Goal: Information Seeking & Learning: Understand process/instructions

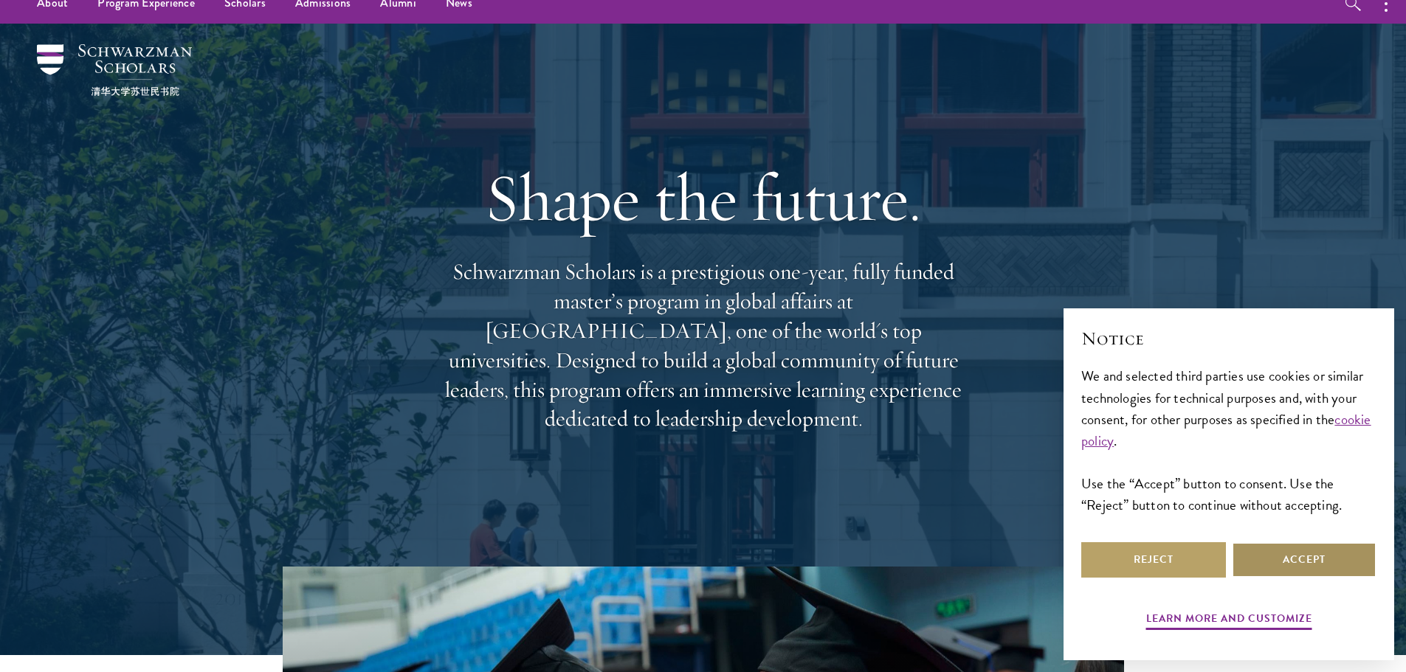
scroll to position [22039, 0]
click at [1279, 554] on button "Accept" at bounding box center [1304, 559] width 145 height 35
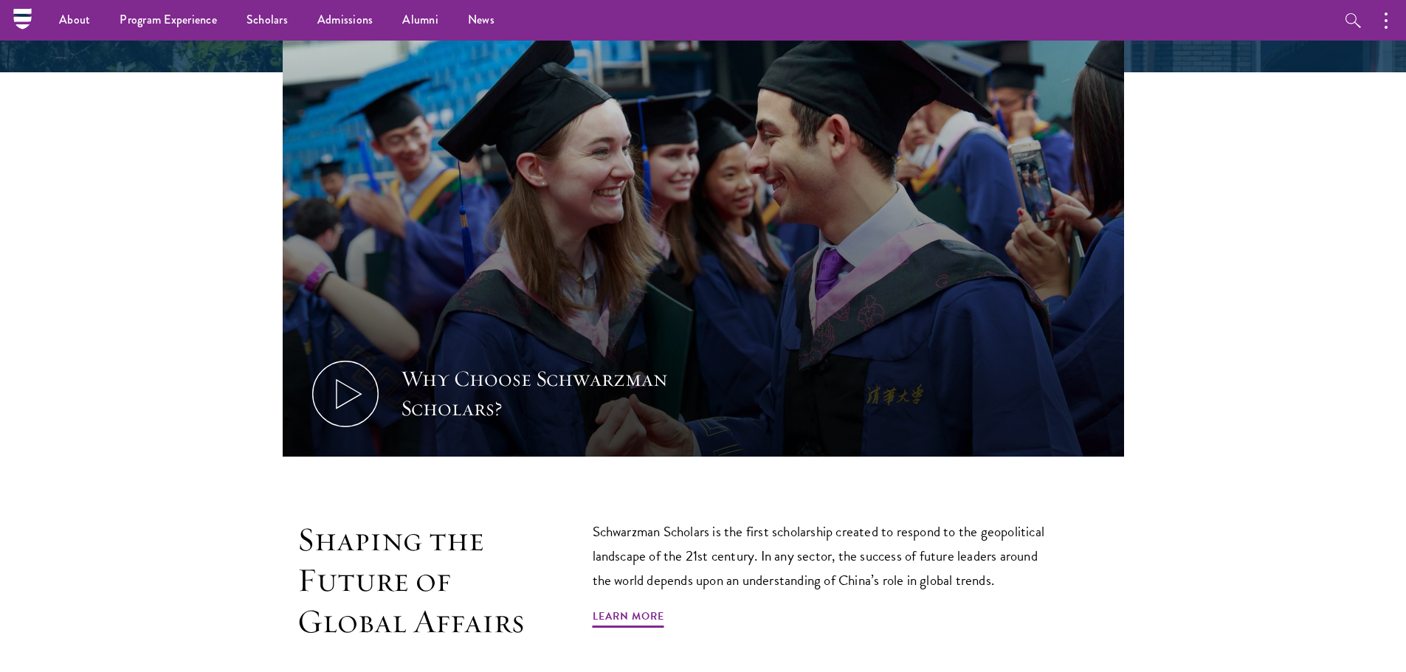
scroll to position [189, 0]
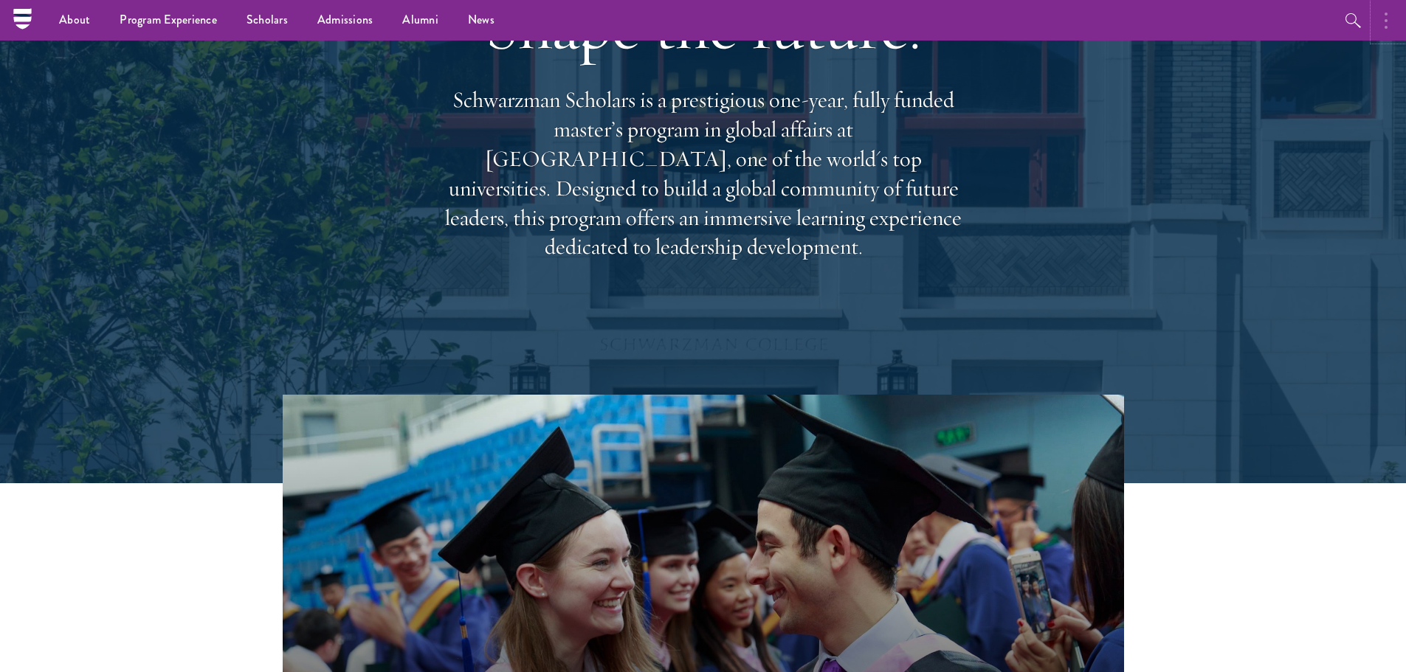
click at [1389, 5] on button "button" at bounding box center [1389, 20] width 32 height 41
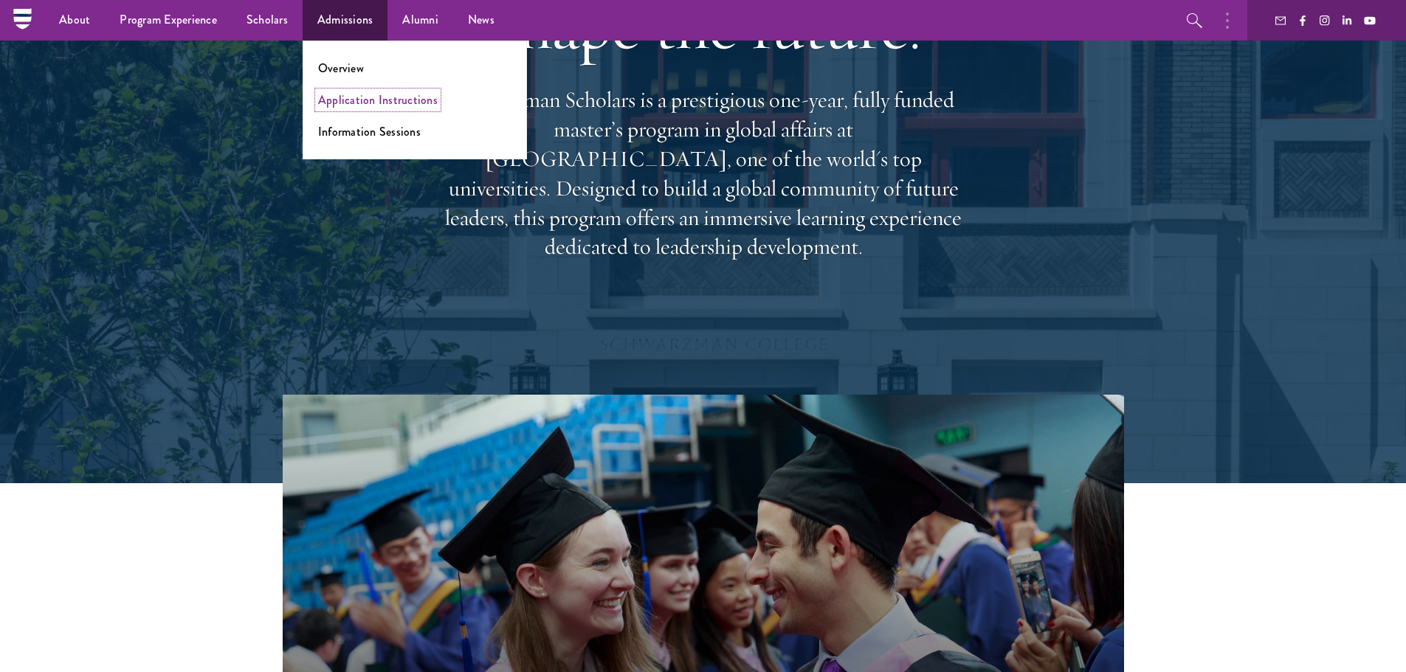
click at [344, 102] on link "Application Instructions" at bounding box center [378, 100] width 120 height 17
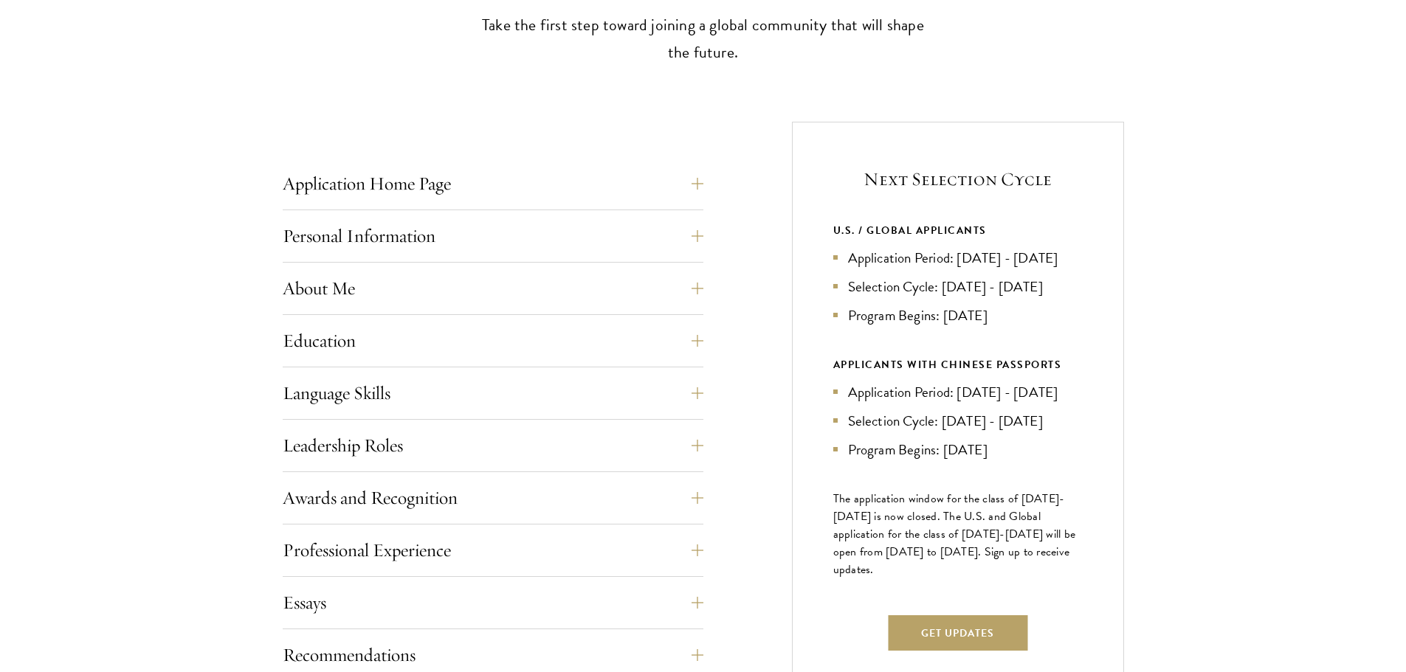
scroll to position [22039, 0]
click at [645, 328] on button "Education" at bounding box center [493, 340] width 421 height 35
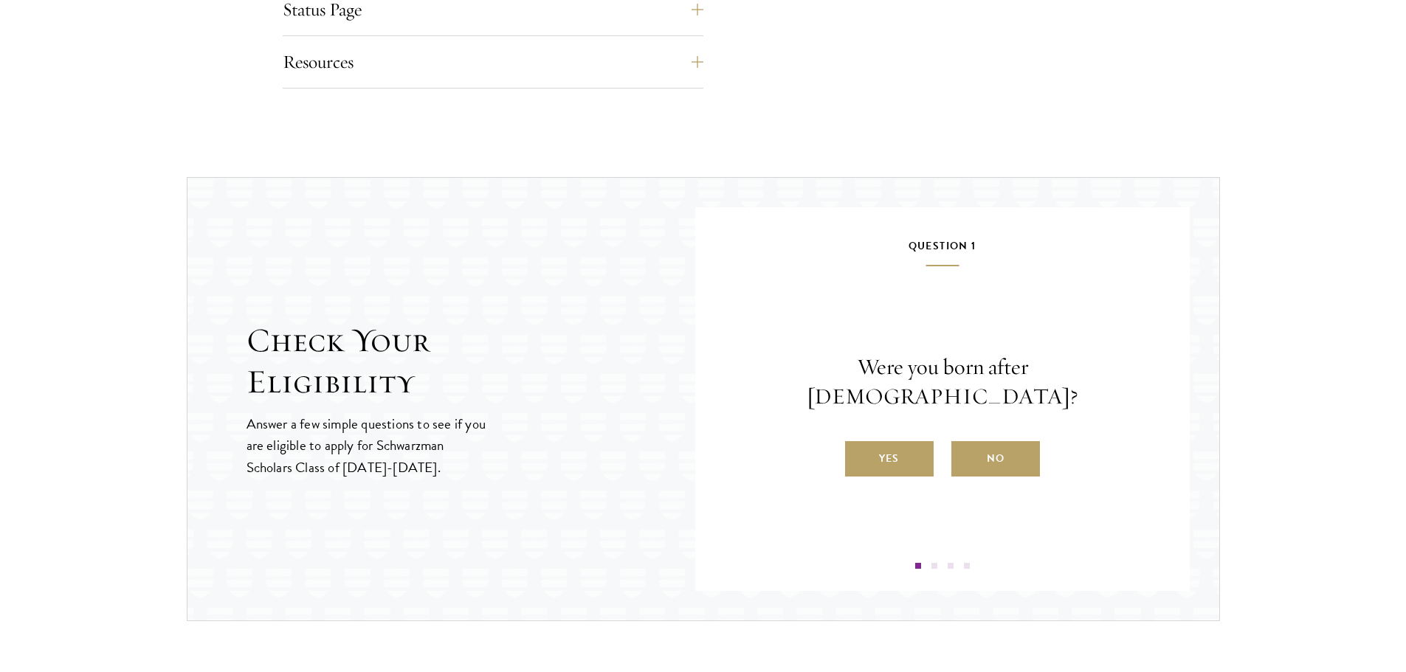
scroll to position [3123, 0]
click at [1004, 439] on label "No" at bounding box center [995, 456] width 89 height 35
click at [965, 441] on input "No" at bounding box center [957, 447] width 13 height 13
radio input "true"
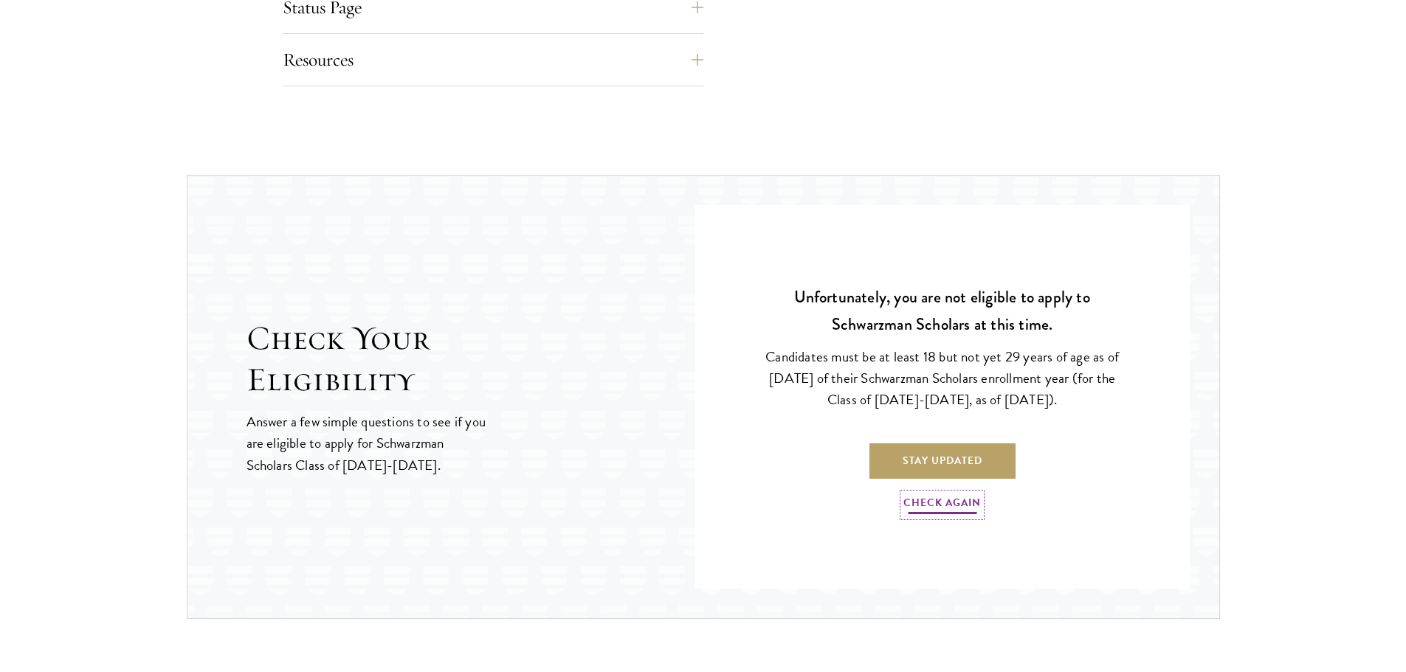
click at [926, 504] on link "Check Again" at bounding box center [941, 505] width 77 height 23
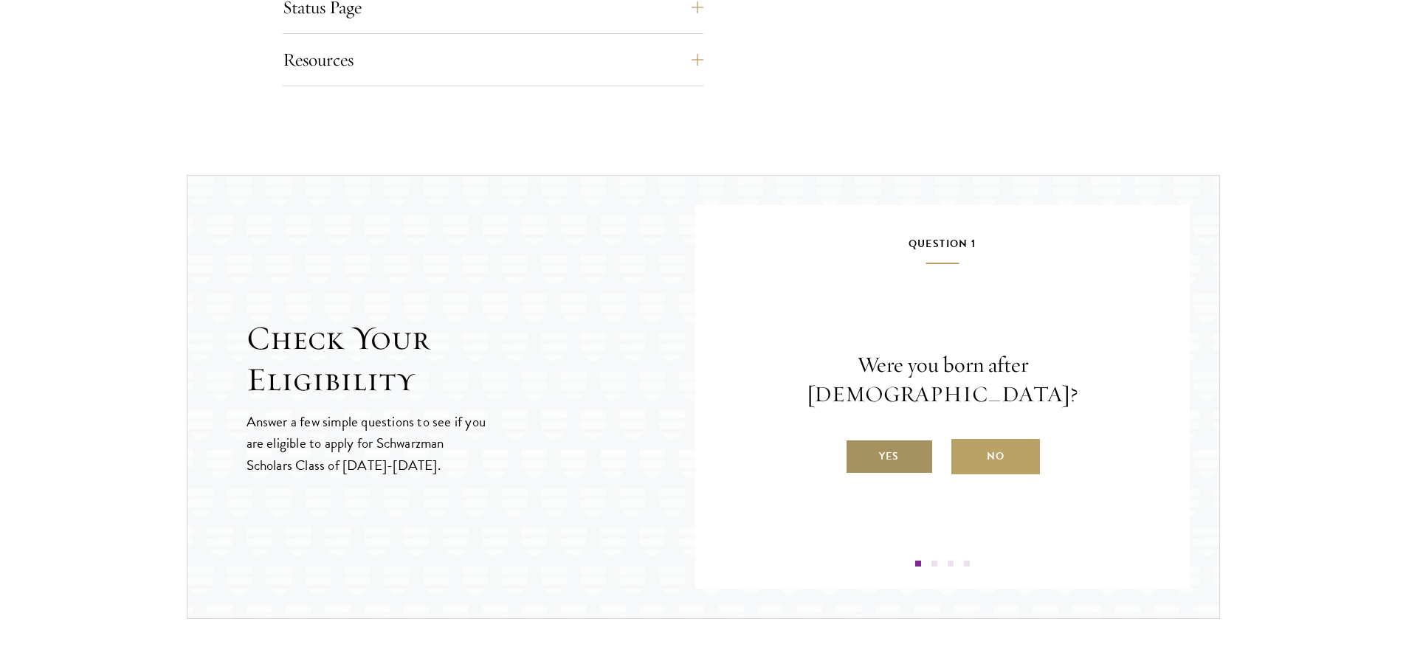
click at [876, 449] on label "Yes" at bounding box center [889, 456] width 89 height 35
click at [858, 449] on input "Yes" at bounding box center [851, 447] width 13 height 13
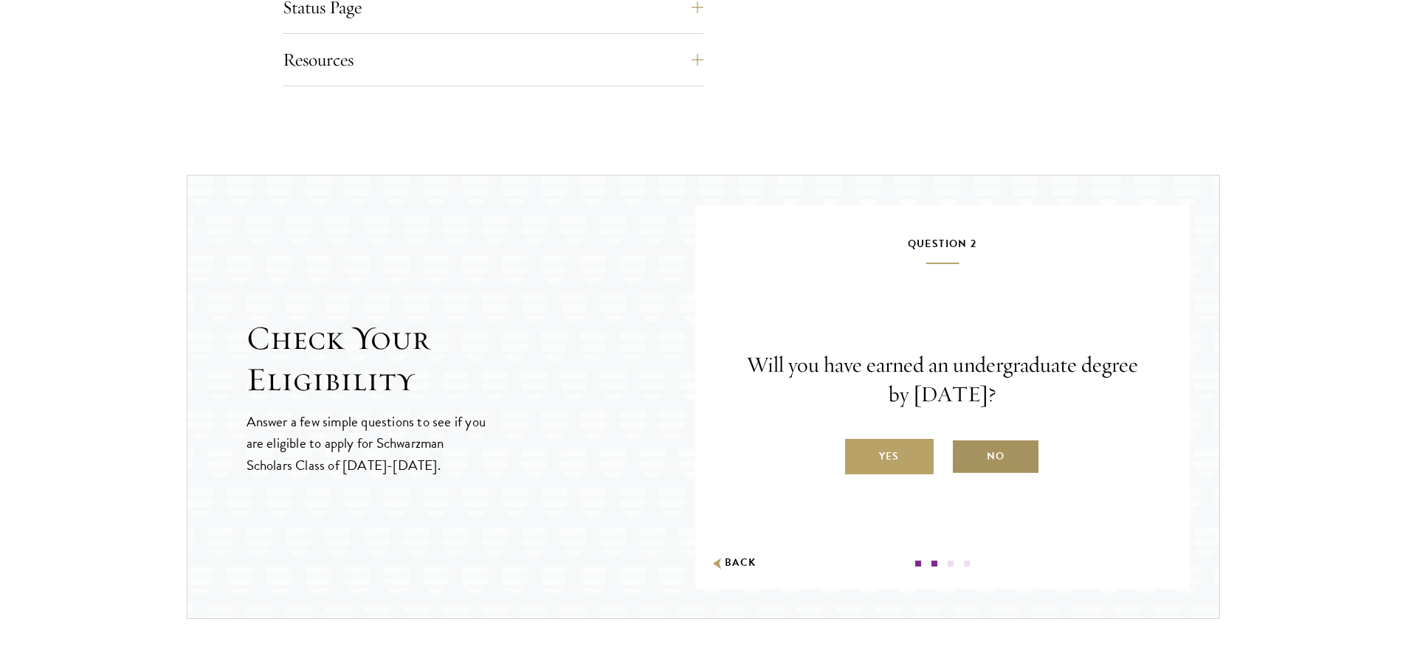
click at [1009, 464] on label "No" at bounding box center [995, 456] width 89 height 35
click at [965, 454] on input "No" at bounding box center [957, 447] width 13 height 13
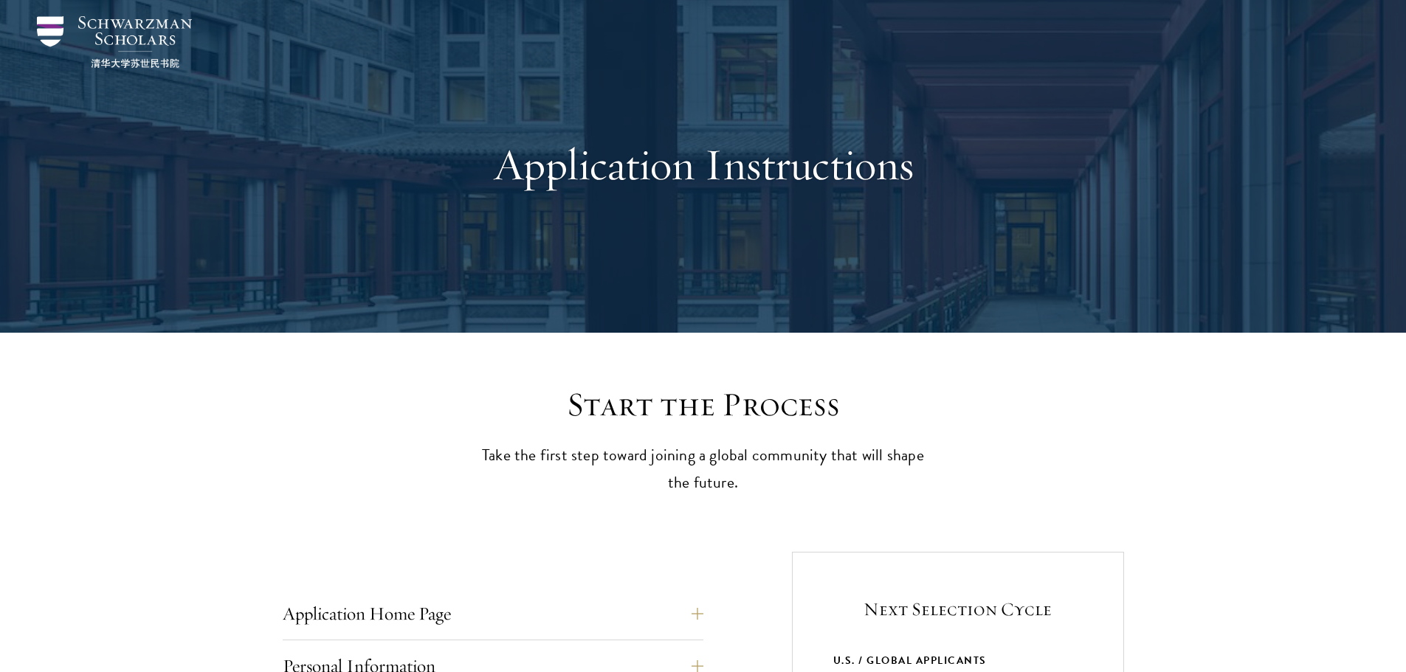
scroll to position [0, 0]
